Goal: Task Accomplishment & Management: Use online tool/utility

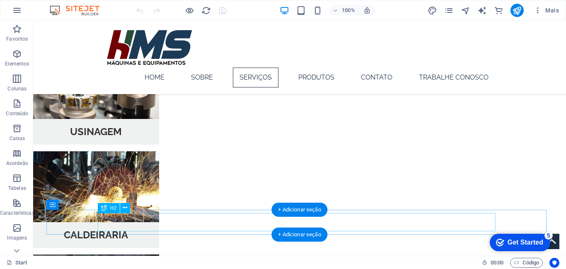
scroll to position [631, 0]
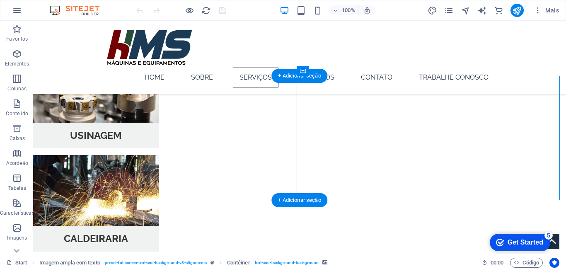
select select "px"
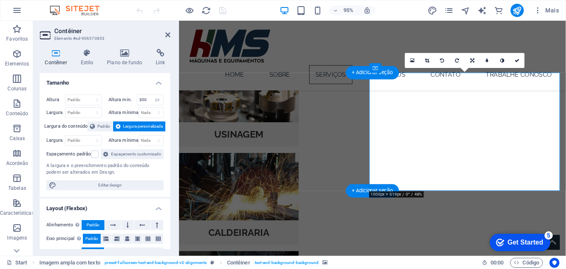
scroll to position [631, 0]
click at [410, 66] on link at bounding box center [412, 60] width 15 height 15
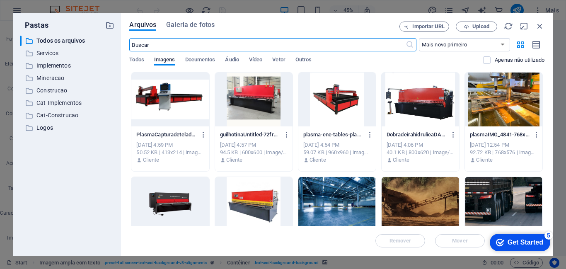
scroll to position [816, 0]
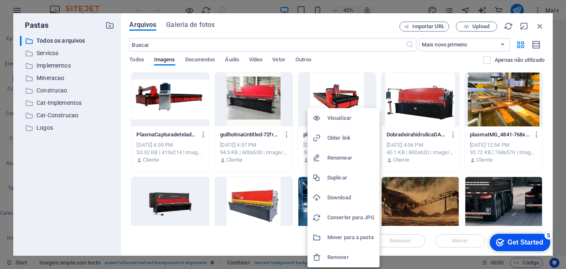
click at [340, 254] on h6 "Remover" at bounding box center [351, 257] width 47 height 10
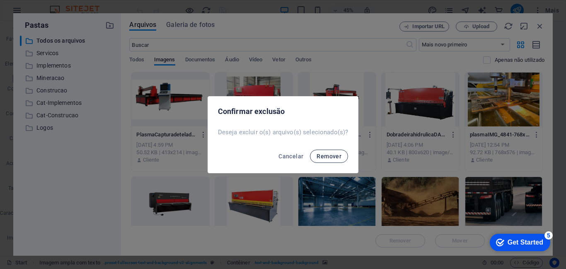
click at [325, 153] on span "Remover" at bounding box center [329, 156] width 25 height 7
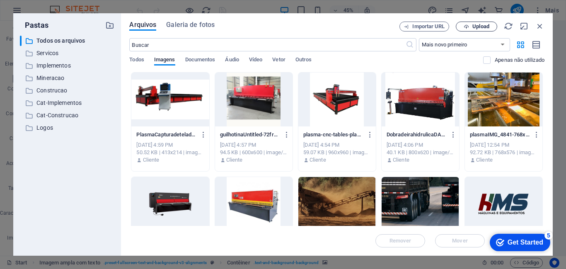
click at [477, 28] on span "Upload" at bounding box center [481, 26] width 17 height 5
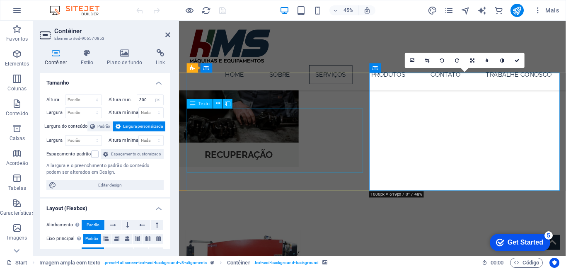
scroll to position [631, 0]
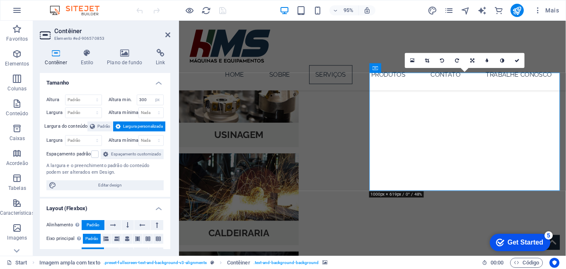
click at [413, 62] on icon at bounding box center [412, 60] width 5 height 5
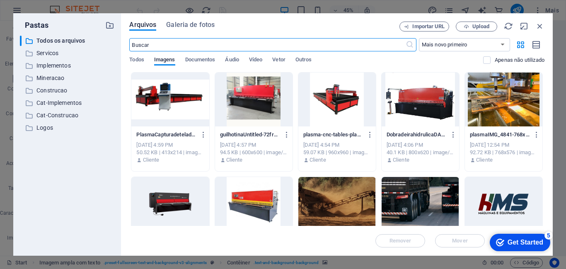
scroll to position [816, 0]
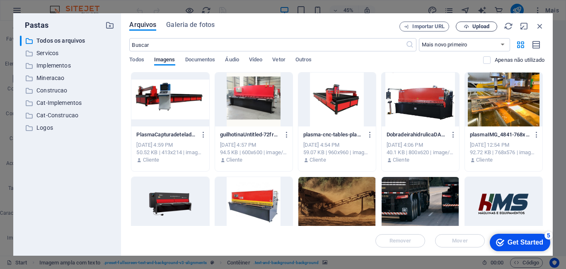
click at [479, 24] on span "Upload" at bounding box center [481, 26] width 17 height 5
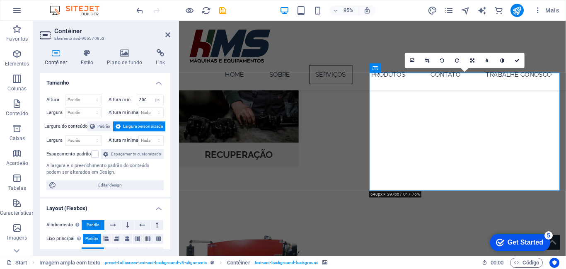
scroll to position [631, 0]
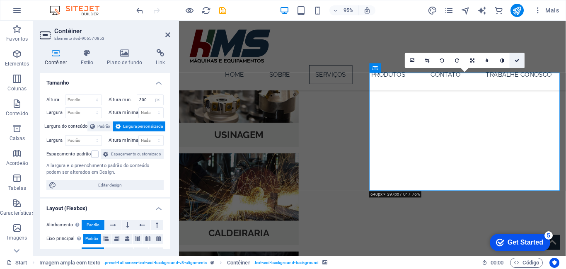
click at [517, 61] on icon at bounding box center [517, 60] width 5 height 5
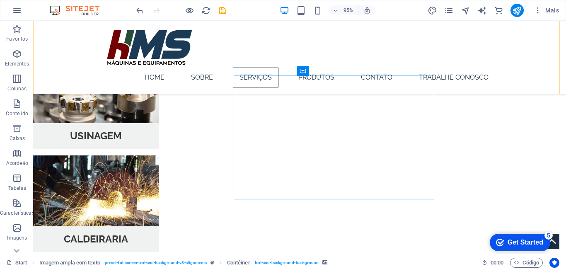
scroll to position [631, 0]
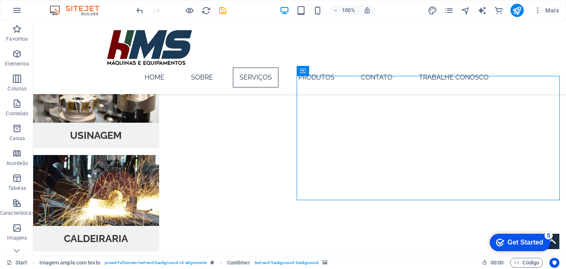
click at [223, 17] on div at bounding box center [181, 10] width 93 height 13
click at [224, 12] on icon "save" at bounding box center [223, 11] width 10 height 10
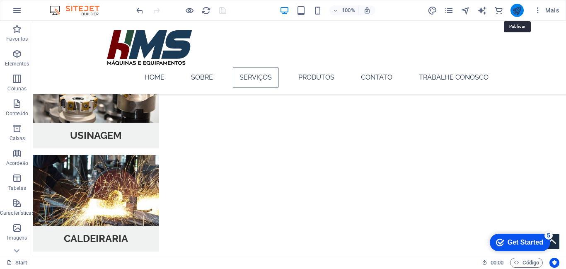
click at [519, 12] on icon "publish" at bounding box center [517, 11] width 10 height 10
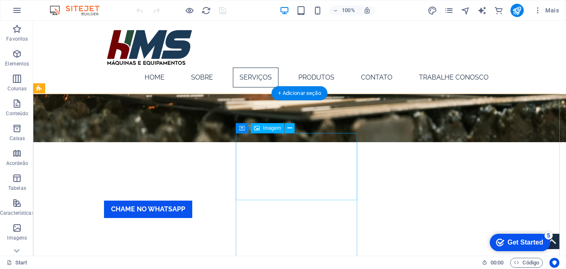
scroll to position [361, 0]
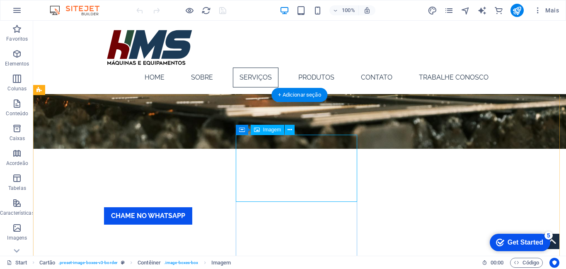
select select "px"
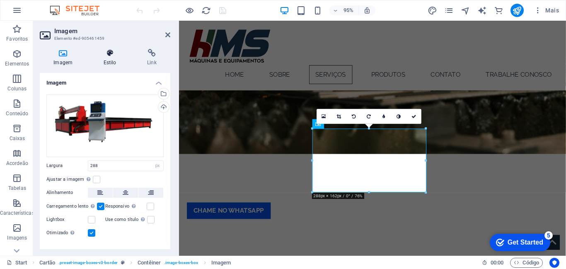
click at [116, 58] on h4 "Estilo" at bounding box center [112, 57] width 44 height 17
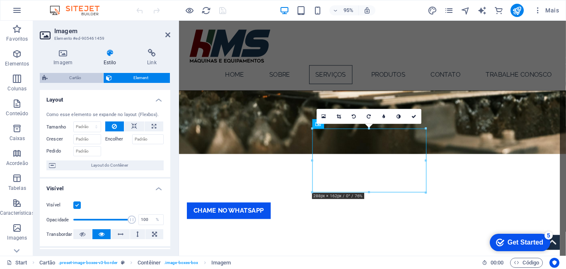
click at [81, 78] on span "Cartão" at bounding box center [75, 78] width 51 height 10
select select "rem"
select select "preset-image-boxes-v3-border"
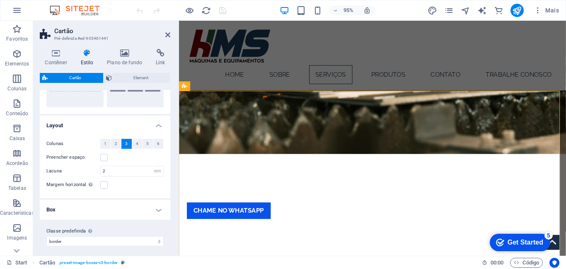
scroll to position [63, 0]
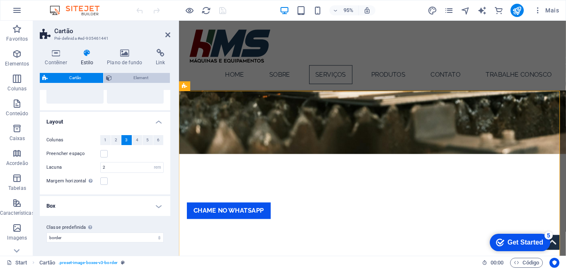
click at [122, 75] on span "Element" at bounding box center [140, 78] width 53 height 10
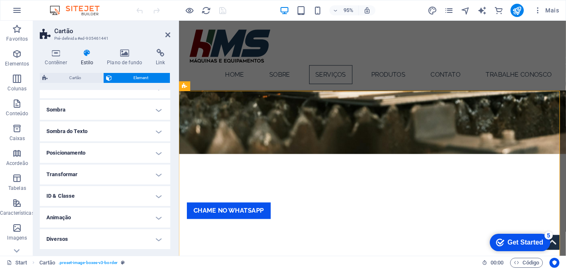
scroll to position [0, 0]
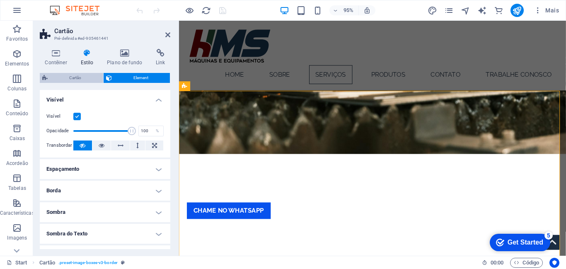
click at [83, 76] on span "Cartão" at bounding box center [75, 78] width 51 height 10
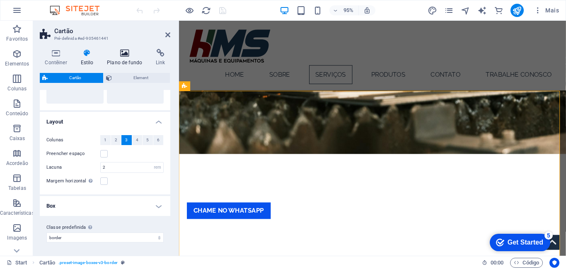
click at [122, 54] on icon at bounding box center [125, 53] width 46 height 8
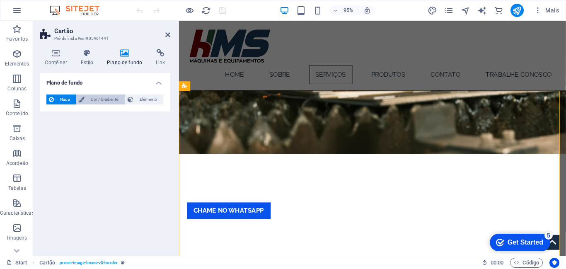
click at [107, 100] on span "Cor / Gradiente" at bounding box center [104, 100] width 35 height 10
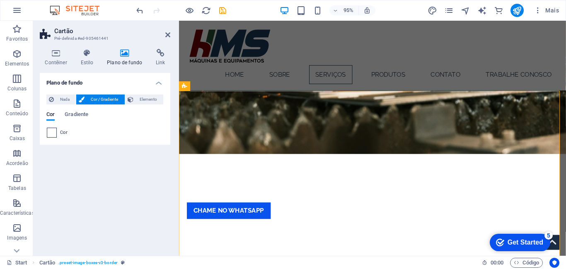
click at [49, 131] on span at bounding box center [51, 132] width 9 height 9
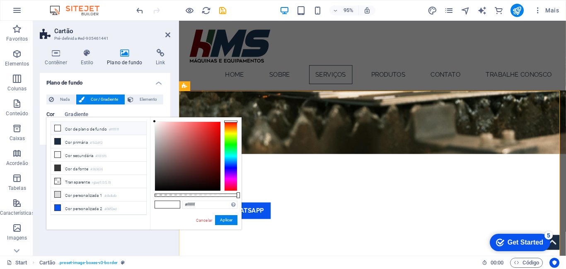
click at [60, 128] on icon at bounding box center [58, 128] width 6 height 6
click at [192, 165] on div at bounding box center [188, 156] width 66 height 69
click at [171, 131] on div at bounding box center [188, 156] width 66 height 69
click at [215, 159] on div at bounding box center [188, 156] width 66 height 69
type input "#2a1111"
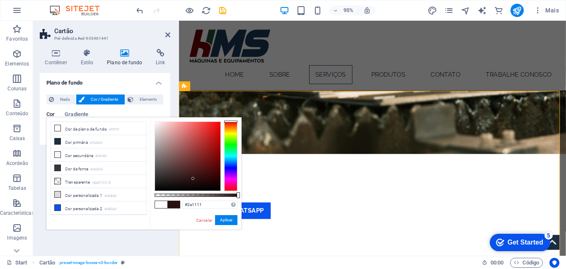
click at [193, 179] on div at bounding box center [188, 156] width 66 height 69
click at [204, 222] on link "Cancelar" at bounding box center [204, 220] width 18 height 6
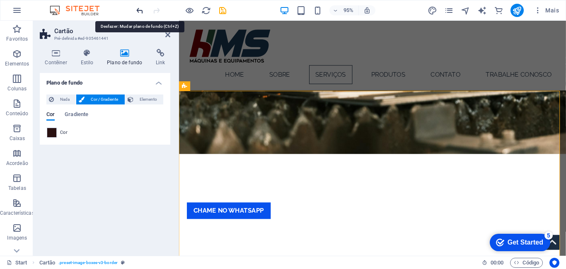
click at [141, 9] on icon "undo" at bounding box center [140, 11] width 10 height 10
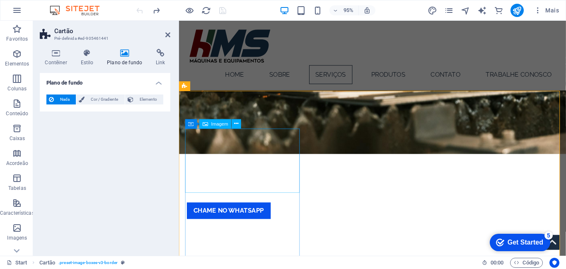
select select "%"
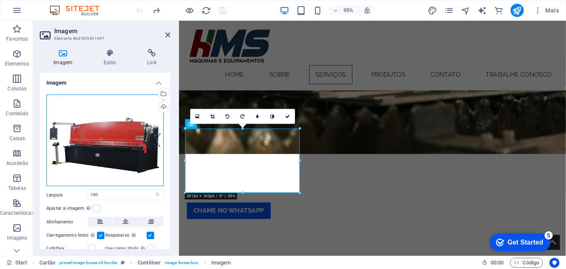
click at [136, 132] on div "Arraste os arquivos aqui, clique para escolher os arquivos ou selecione os arqu…" at bounding box center [104, 141] width 117 height 92
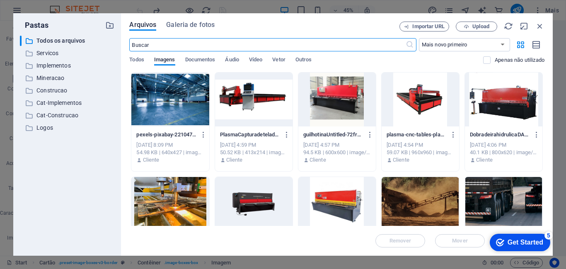
scroll to position [546, 0]
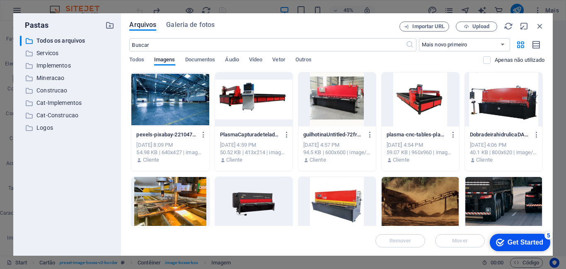
click at [336, 102] on div at bounding box center [338, 100] width 78 height 54
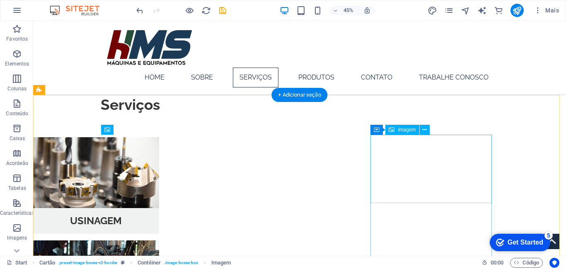
scroll to position [361, 0]
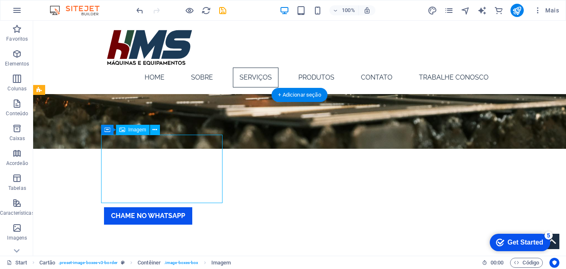
select select "%"
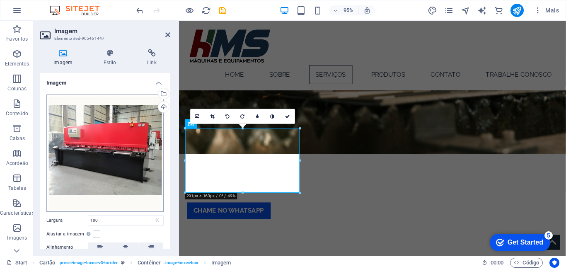
scroll to position [68, 0]
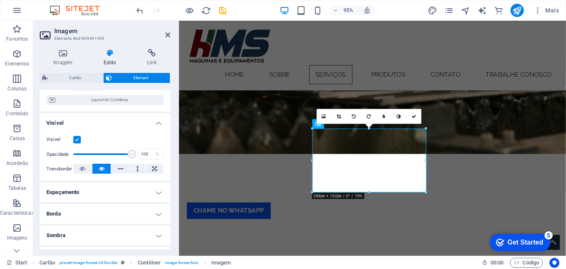
scroll to position [68, 0]
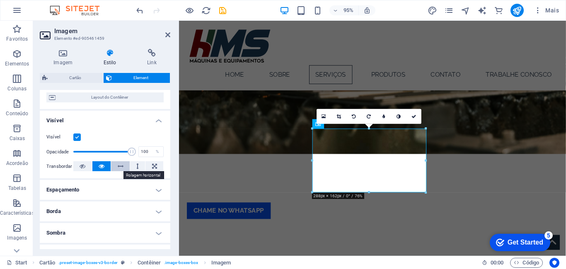
click at [119, 168] on icon at bounding box center [121, 166] width 6 height 10
click at [415, 119] on icon at bounding box center [414, 116] width 5 height 5
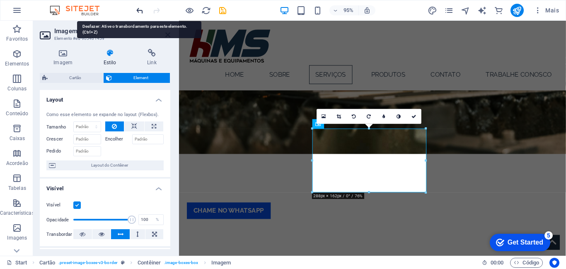
click at [136, 9] on icon "undo" at bounding box center [140, 11] width 10 height 10
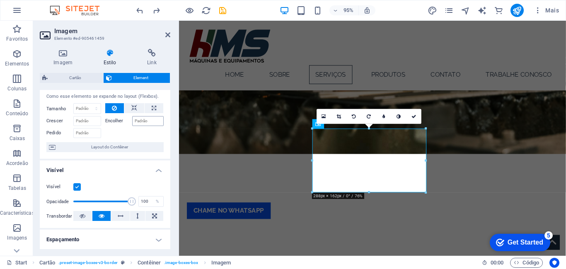
scroll to position [0, 0]
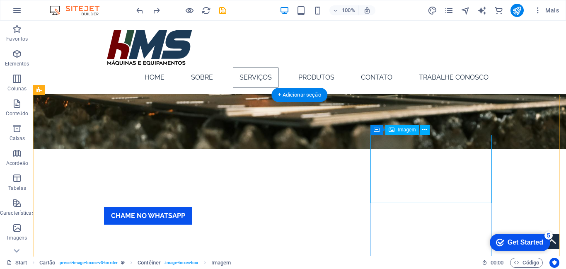
select select "%"
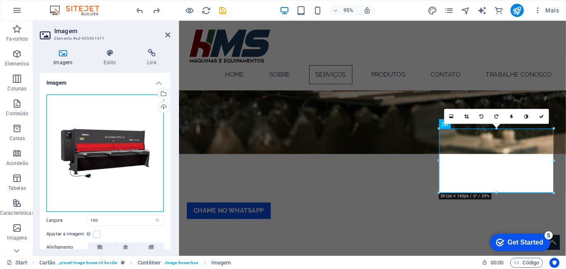
click at [95, 155] on div "Arraste os arquivos aqui, clique para escolher os arquivos ou selecione os arqu…" at bounding box center [104, 153] width 117 height 117
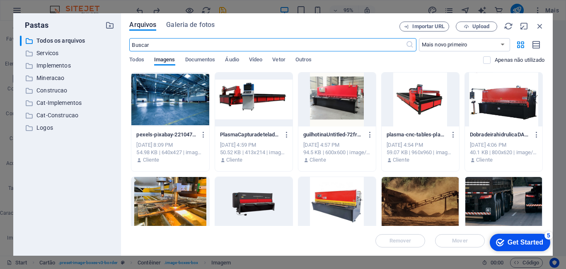
scroll to position [546, 0]
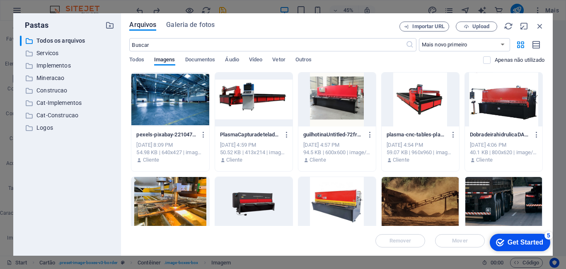
click at [514, 102] on div at bounding box center [504, 100] width 78 height 54
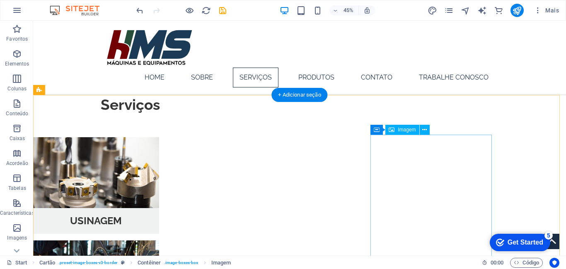
scroll to position [361, 0]
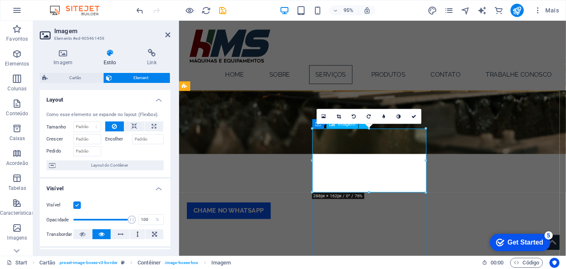
click at [66, 56] on icon at bounding box center [63, 53] width 46 height 8
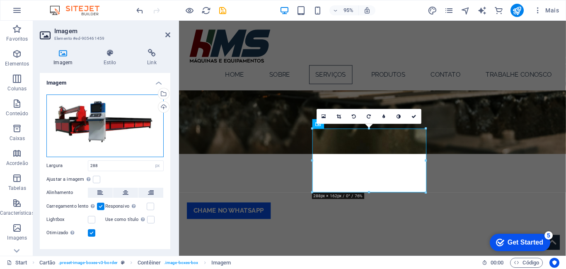
click at [112, 109] on div "Arraste os arquivos aqui, clique para escolher os arquivos ou selecione os arqu…" at bounding box center [104, 126] width 117 height 63
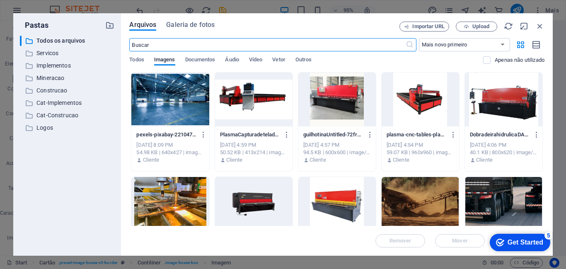
scroll to position [546, 0]
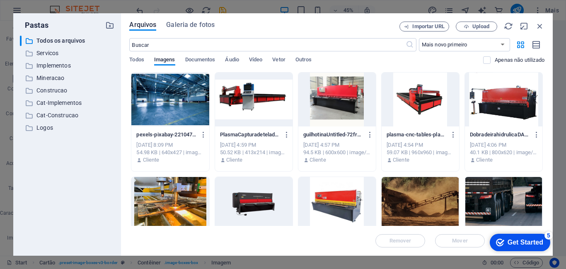
click at [410, 102] on div at bounding box center [421, 100] width 78 height 54
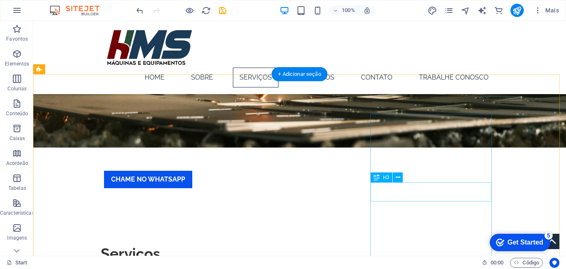
scroll to position [381, 0]
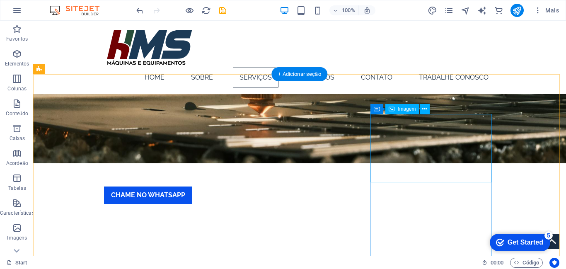
select select "%"
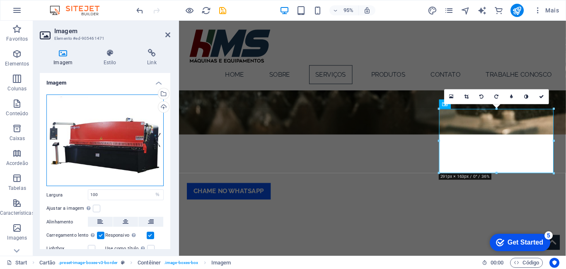
click at [51, 153] on div "Arraste os arquivos aqui, clique para escolher os arquivos ou selecione os arqu…" at bounding box center [104, 141] width 117 height 92
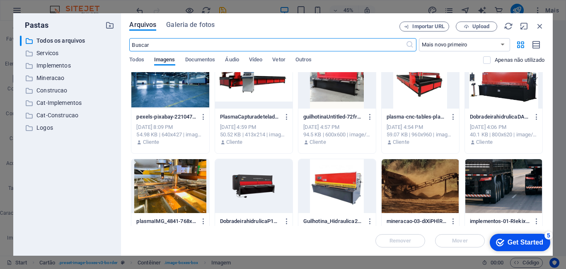
scroll to position [16, 0]
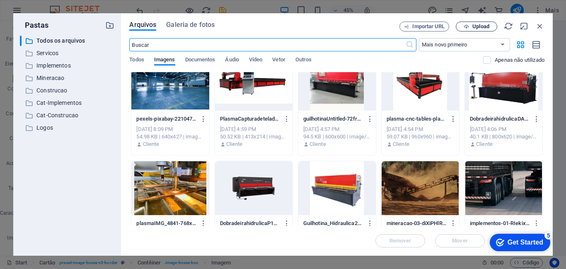
click at [480, 27] on span "Upload" at bounding box center [481, 26] width 17 height 5
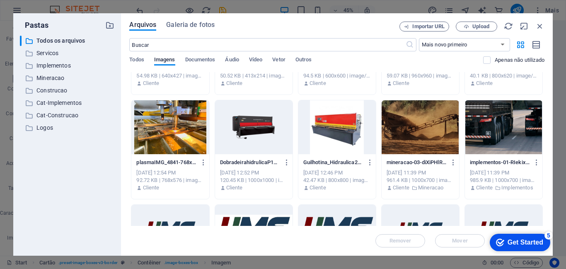
scroll to position [70, 0]
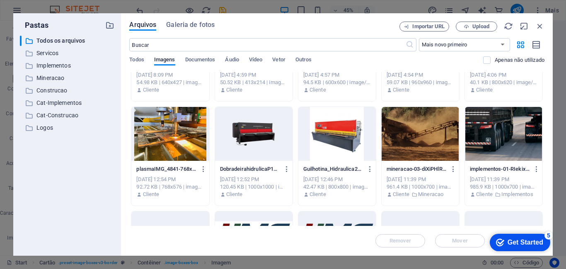
click at [158, 131] on div at bounding box center [170, 134] width 78 height 54
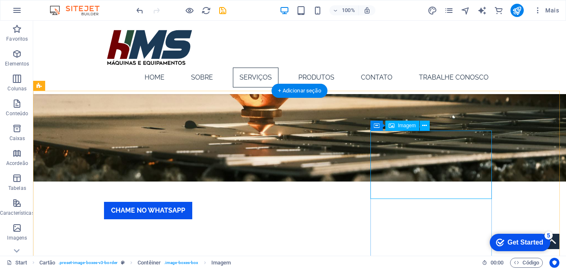
scroll to position [367, 0]
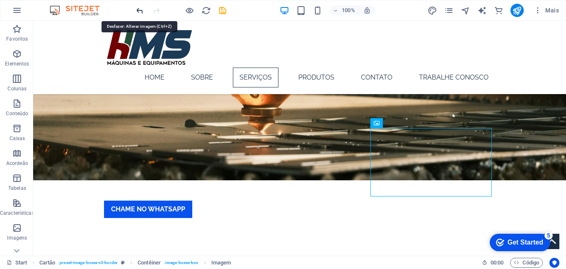
click at [139, 10] on icon "undo" at bounding box center [140, 11] width 10 height 10
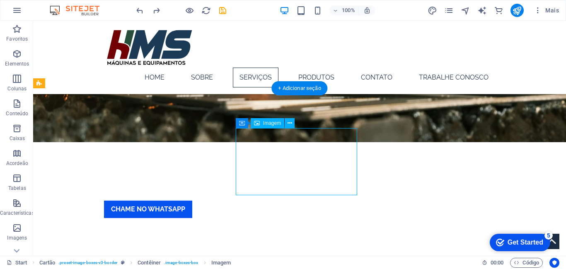
select select "px"
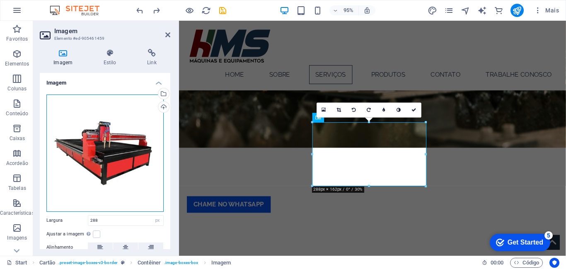
click at [110, 147] on div "Arraste os arquivos aqui, clique para escolher os arquivos ou selecione os arqu…" at bounding box center [104, 153] width 117 height 117
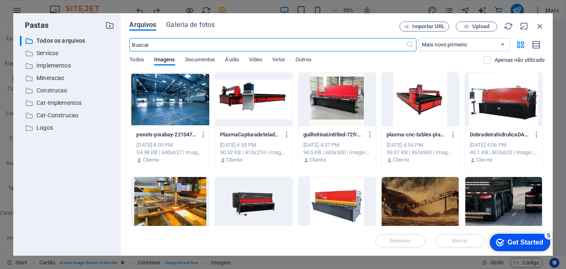
scroll to position [553, 0]
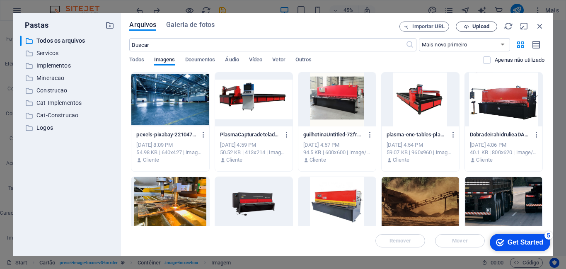
click at [483, 24] on span "Upload" at bounding box center [481, 26] width 17 height 5
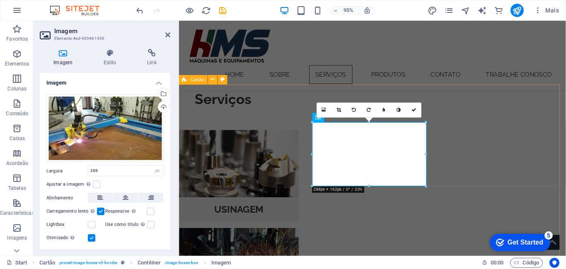
scroll to position [367, 0]
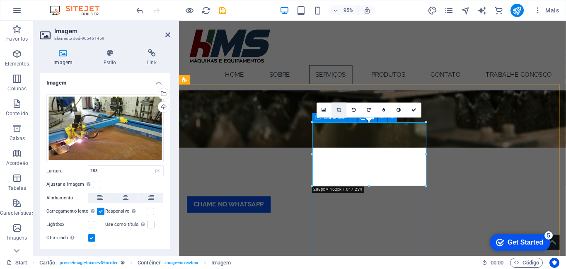
click at [339, 110] on icon at bounding box center [339, 110] width 5 height 5
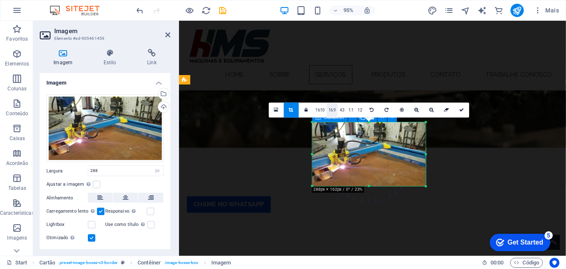
click at [333, 112] on link "16:9" at bounding box center [332, 110] width 11 height 15
click at [323, 109] on link "16:10" at bounding box center [320, 110] width 13 height 15
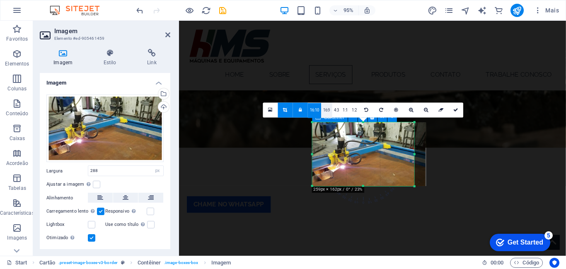
click at [324, 110] on link "16:9" at bounding box center [326, 110] width 11 height 15
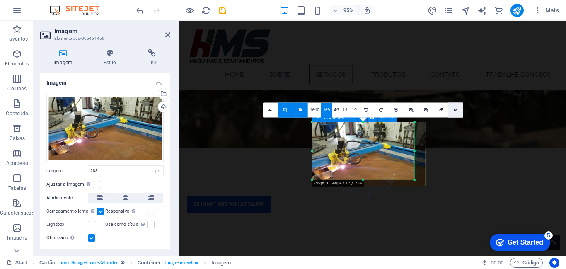
click at [456, 110] on icon at bounding box center [456, 110] width 5 height 5
type input "259"
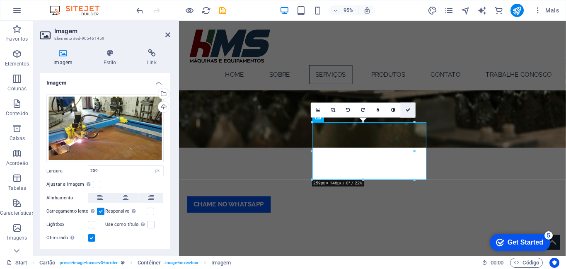
click at [408, 110] on icon at bounding box center [408, 110] width 5 height 5
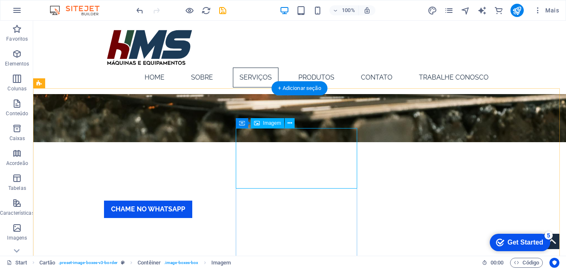
select select "px"
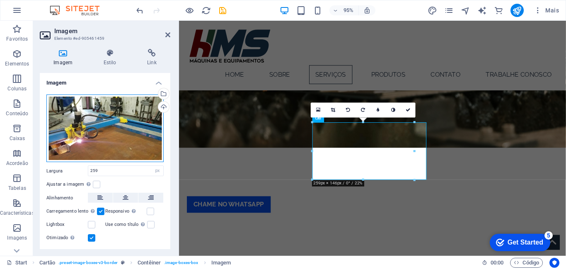
click at [141, 126] on div "Arraste os arquivos aqui, clique para escolher os arquivos ou selecione os arqu…" at bounding box center [104, 129] width 117 height 68
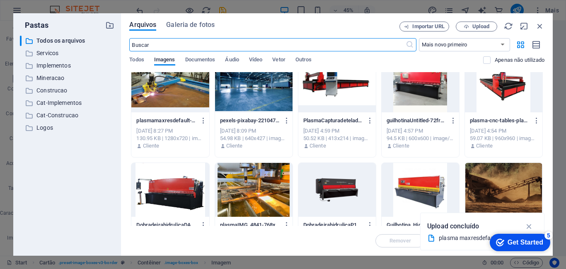
scroll to position [0, 0]
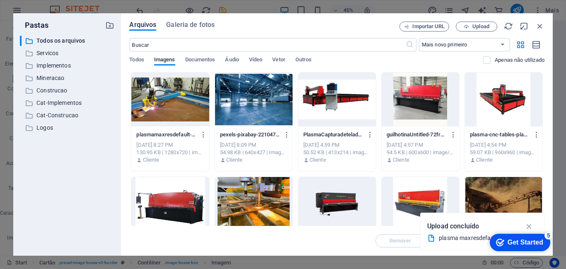
click at [156, 91] on div at bounding box center [170, 100] width 78 height 54
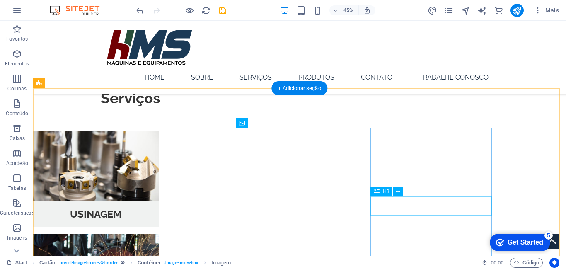
scroll to position [367, 0]
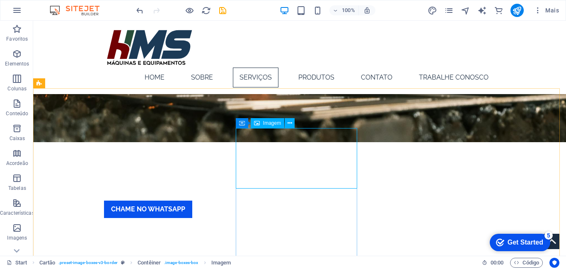
click at [274, 124] on span "Imagem" at bounding box center [272, 123] width 18 height 5
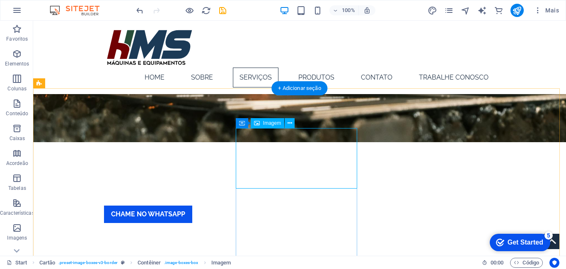
select select "px"
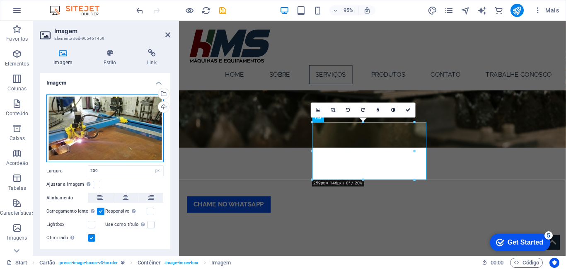
click at [110, 125] on div "Arraste os arquivos aqui, clique para escolher os arquivos ou selecione os arqu…" at bounding box center [104, 129] width 117 height 68
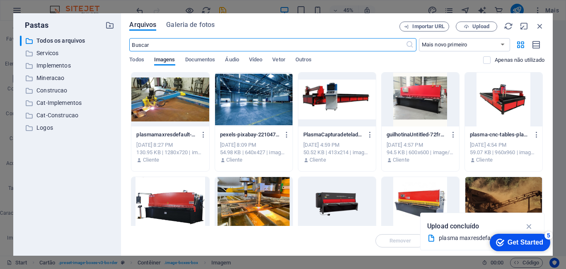
click at [253, 199] on div at bounding box center [254, 204] width 78 height 54
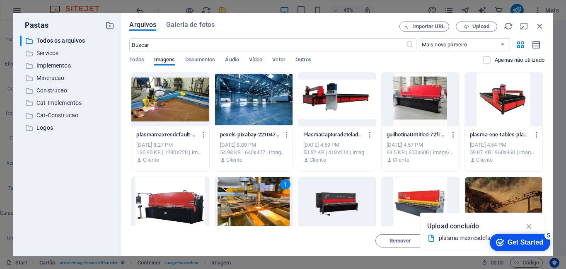
click at [253, 199] on div "1" at bounding box center [254, 204] width 78 height 54
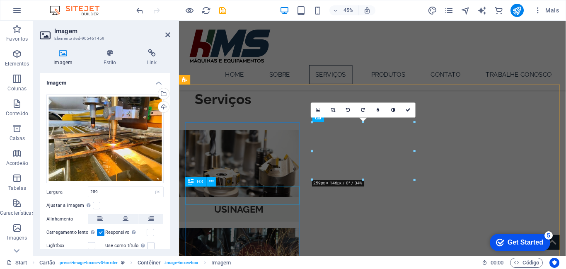
scroll to position [367, 0]
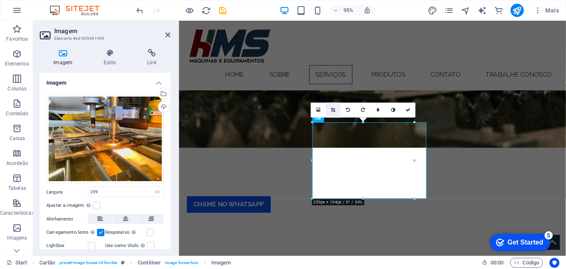
click at [329, 108] on link at bounding box center [333, 109] width 15 height 15
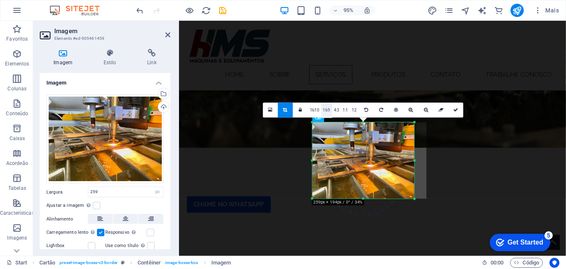
click at [327, 110] on link "16:9" at bounding box center [326, 110] width 11 height 15
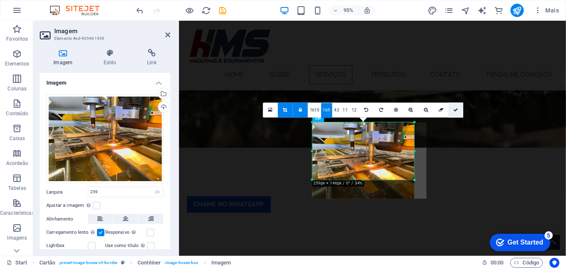
click at [456, 112] on link at bounding box center [456, 109] width 15 height 15
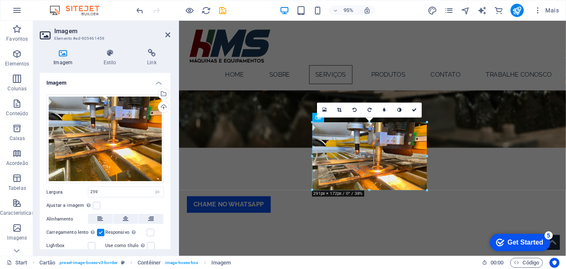
drag, startPoint x: 414, startPoint y: 180, endPoint x: 429, endPoint y: 181, distance: 15.4
type input "291"
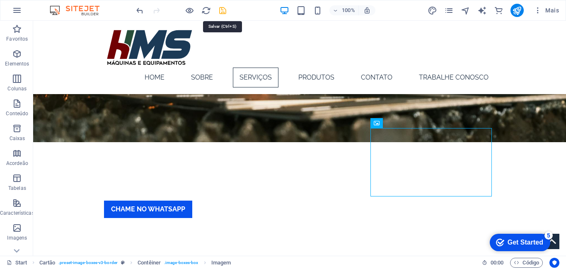
click at [222, 13] on icon "save" at bounding box center [223, 11] width 10 height 10
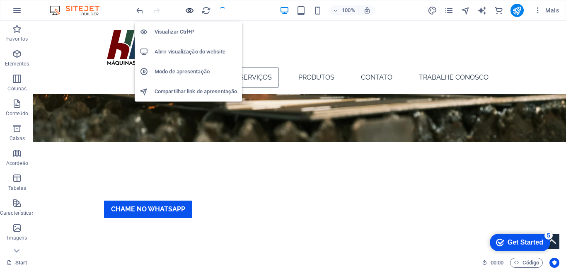
click at [188, 12] on icon "button" at bounding box center [190, 11] width 10 height 10
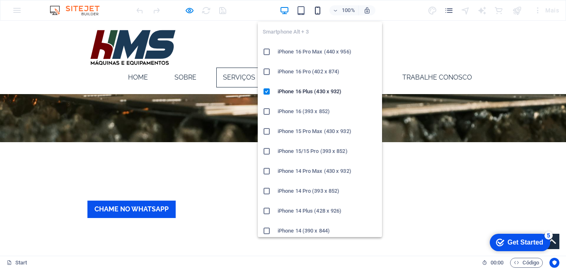
click at [318, 7] on icon "button" at bounding box center [318, 11] width 10 height 10
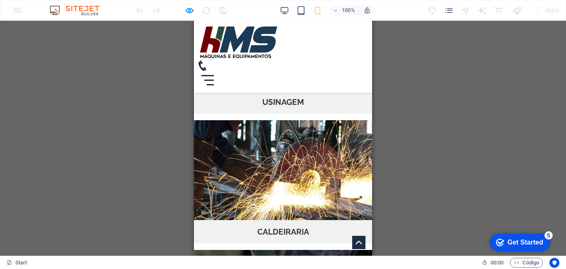
scroll to position [588, 0]
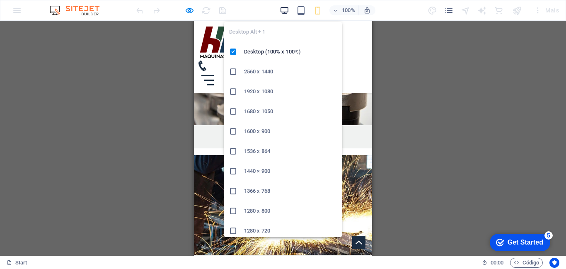
click at [280, 12] on icon "button" at bounding box center [285, 11] width 10 height 10
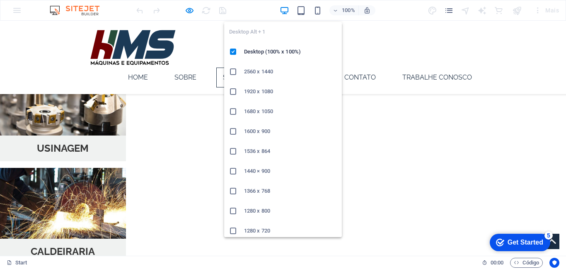
scroll to position [618, 0]
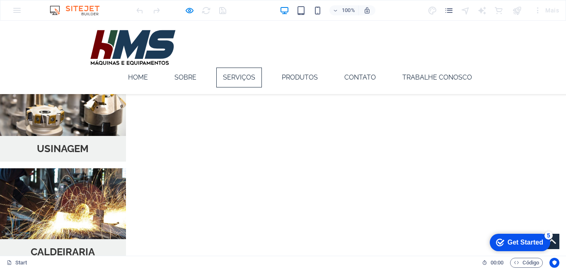
click at [183, 8] on div at bounding box center [181, 10] width 93 height 13
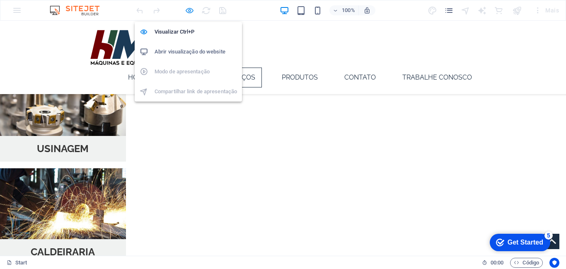
click at [191, 12] on icon "button" at bounding box center [190, 11] width 10 height 10
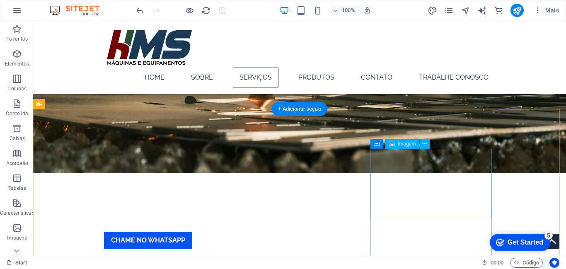
scroll to position [335, 0]
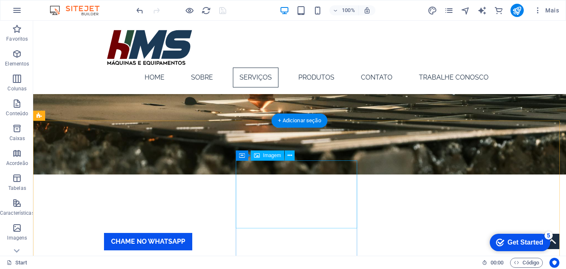
select select "px"
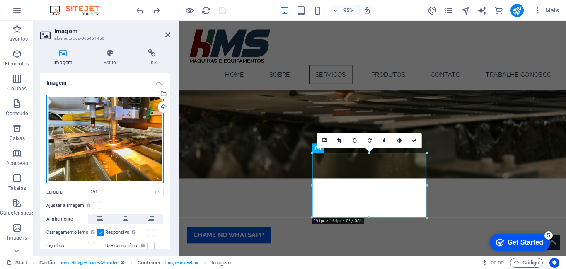
click at [90, 135] on div "Arraste os arquivos aqui, clique para escolher os arquivos ou selecione os arqu…" at bounding box center [104, 139] width 117 height 89
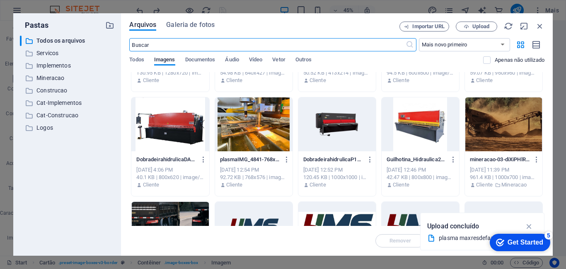
scroll to position [87, 0]
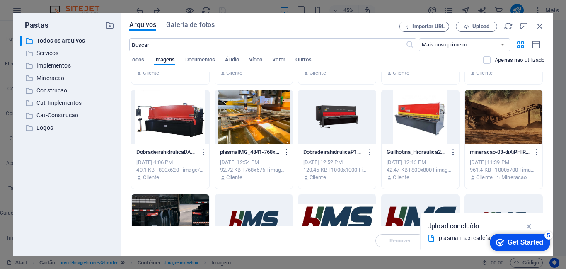
click at [287, 151] on icon "button" at bounding box center [287, 151] width 8 height 7
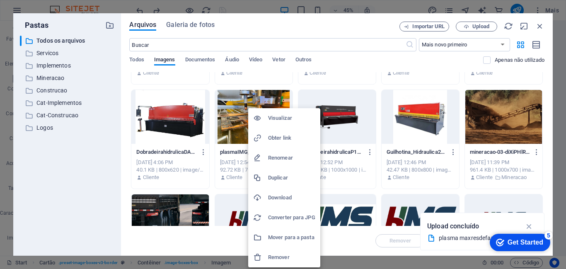
click at [276, 251] on li "Remover" at bounding box center [284, 258] width 72 height 20
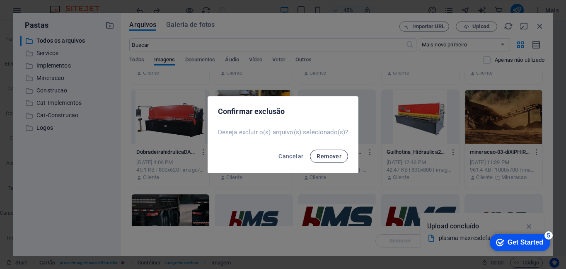
click at [331, 154] on span "Remover" at bounding box center [329, 156] width 25 height 7
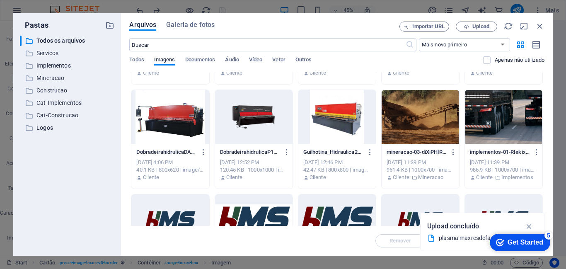
scroll to position [0, 0]
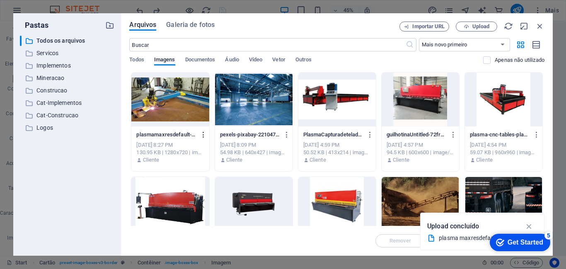
click at [205, 136] on icon "button" at bounding box center [204, 134] width 8 height 7
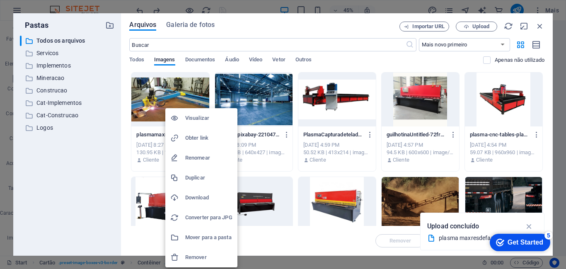
click at [195, 253] on h6 "Remover" at bounding box center [208, 257] width 47 height 10
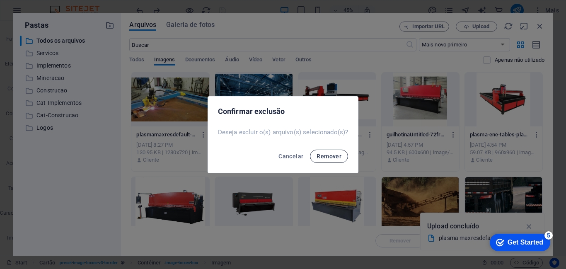
click at [342, 157] on button "Remover" at bounding box center [329, 156] width 38 height 13
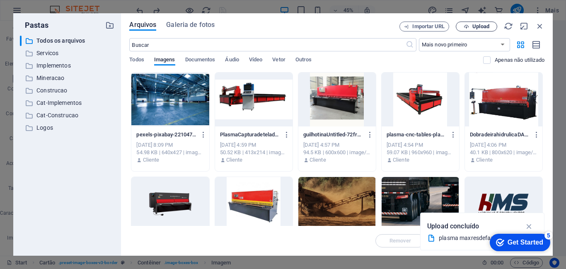
click at [476, 25] on span "Upload" at bounding box center [481, 26] width 17 height 5
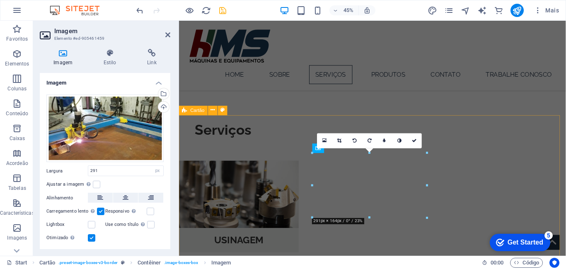
scroll to position [335, 0]
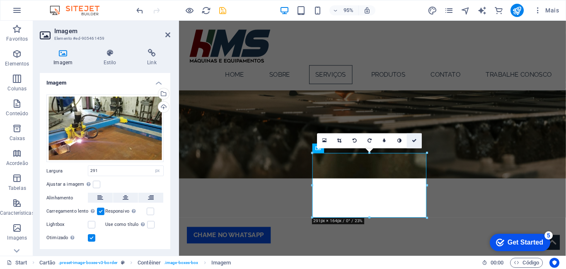
click at [415, 142] on icon at bounding box center [414, 140] width 5 height 5
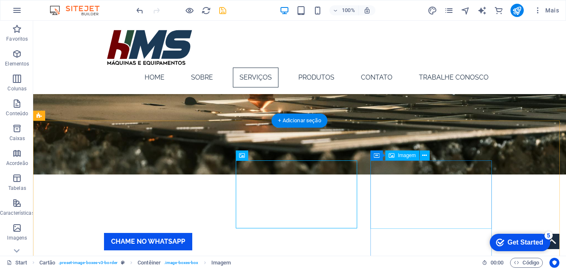
select select "%"
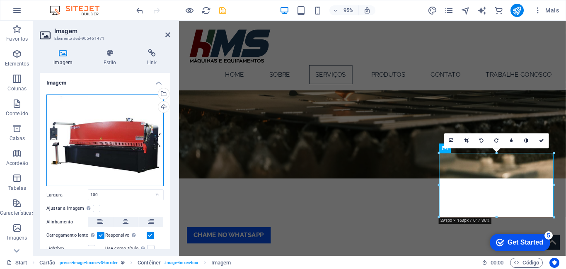
click at [120, 136] on div "Arraste os arquivos aqui, clique para escolher os arquivos ou selecione os arqu…" at bounding box center [104, 141] width 117 height 92
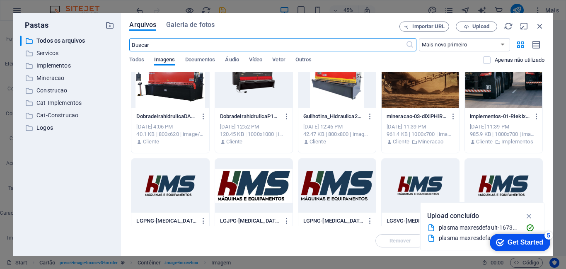
scroll to position [124, 0]
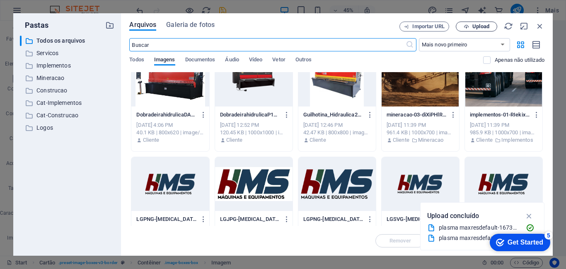
click at [478, 29] on button "Upload" at bounding box center [476, 27] width 41 height 10
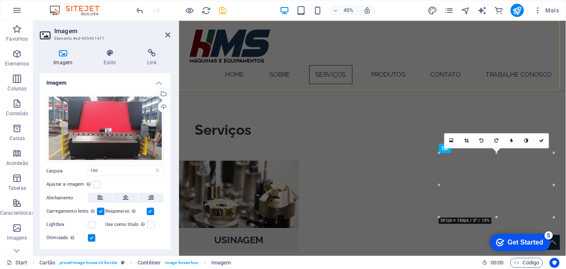
scroll to position [335, 0]
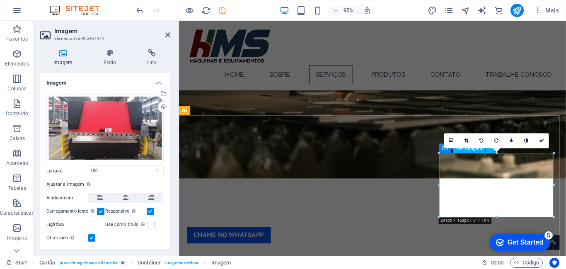
click at [527, 92] on div "Home SOBRE SERVIÇOS PRODUTOS CONTATO TRABALHE CONOSCO" at bounding box center [383, 57] width 408 height 73
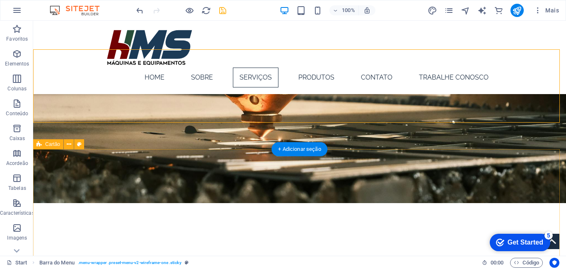
scroll to position [393, 0]
